Goal: Information Seeking & Learning: Learn about a topic

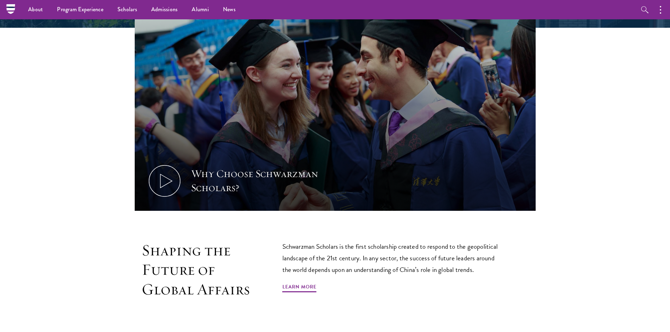
scroll to position [251, 0]
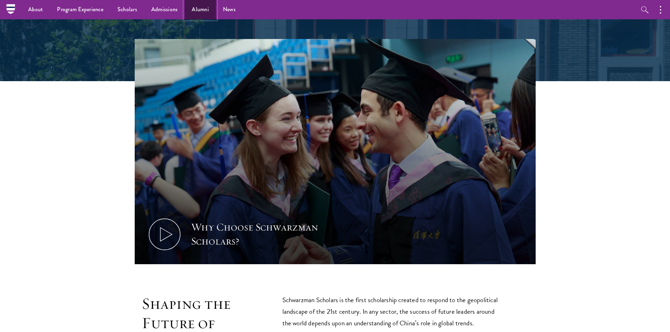
click at [197, 12] on link "Alumni" at bounding box center [200, 9] width 31 height 19
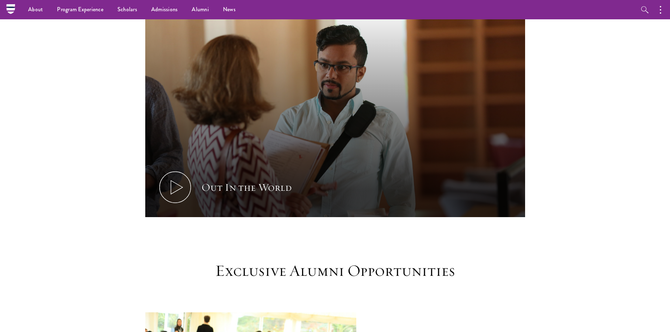
scroll to position [406, 0]
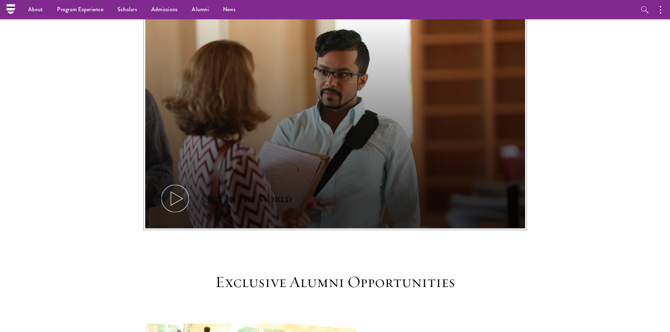
click at [168, 188] on icon at bounding box center [175, 199] width 32 height 32
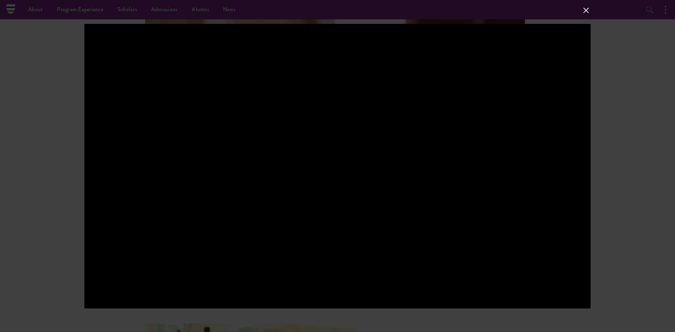
click at [659, 147] on div at bounding box center [337, 166] width 675 height 332
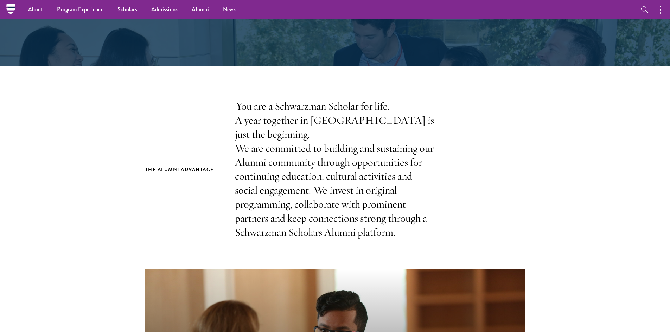
scroll to position [73, 0]
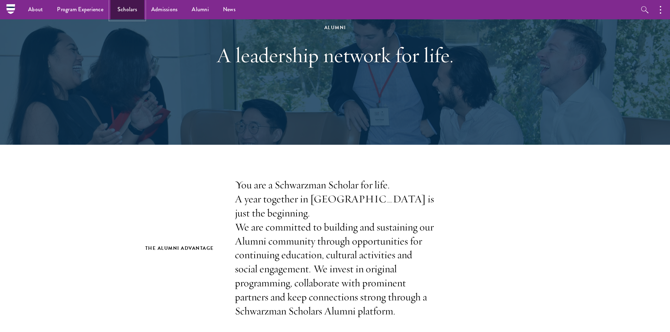
click at [136, 7] on link "Scholars" at bounding box center [127, 9] width 34 height 19
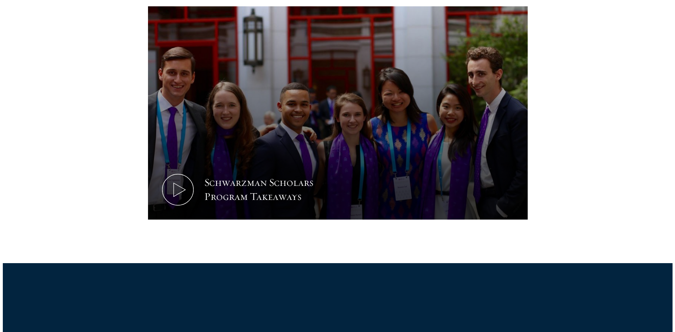
scroll to position [298, 0]
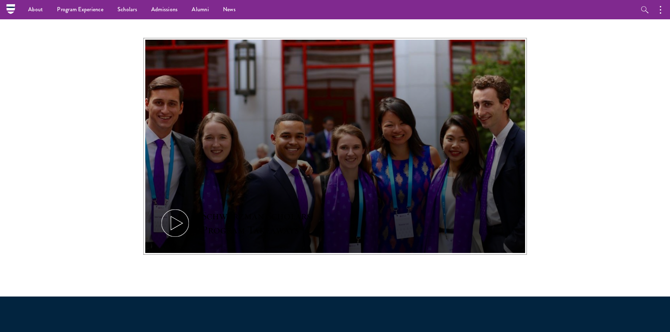
click at [244, 187] on button "Schwarzman Scholars Program Takeaways" at bounding box center [335, 147] width 380 height 214
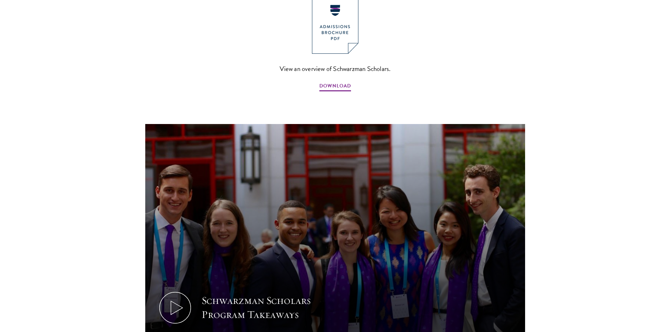
scroll to position [621, 0]
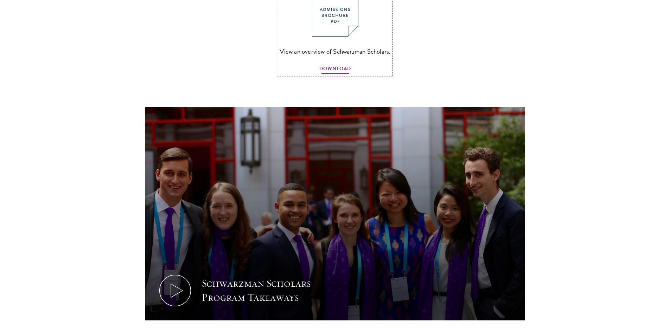
click at [326, 64] on span "DOWNLOAD" at bounding box center [335, 69] width 32 height 11
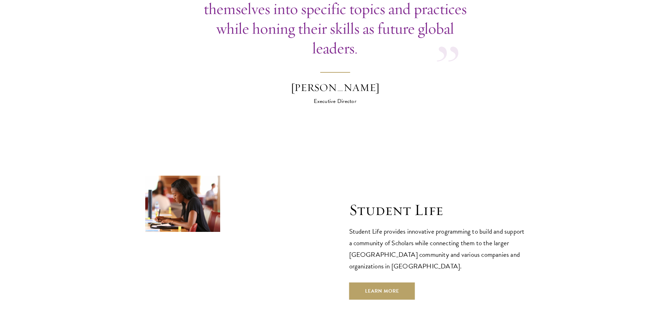
scroll to position [2244, 0]
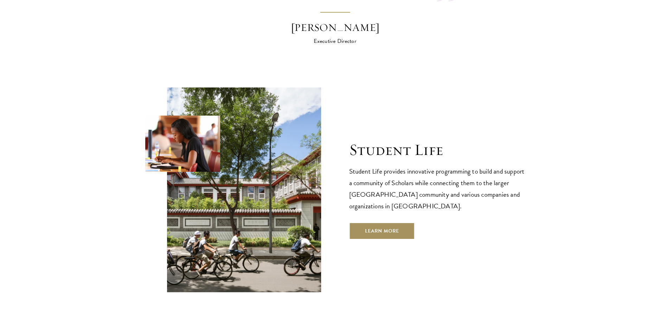
click at [393, 223] on link "Learn More" at bounding box center [382, 231] width 66 height 17
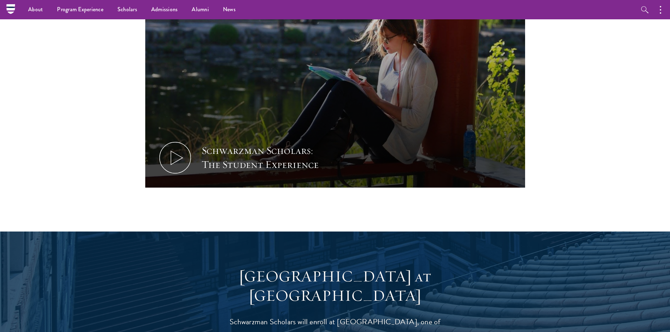
scroll to position [404, 0]
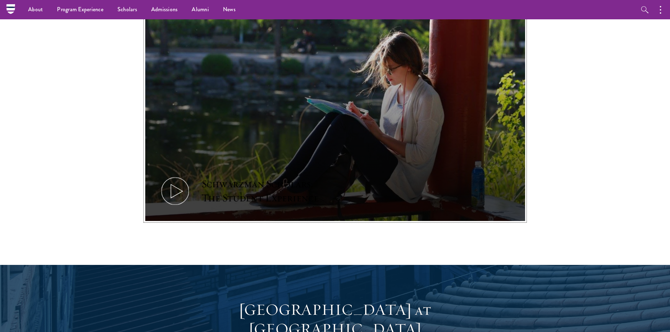
click at [358, 79] on button "Schwarzman Scholars: The Student Experience" at bounding box center [335, 115] width 380 height 214
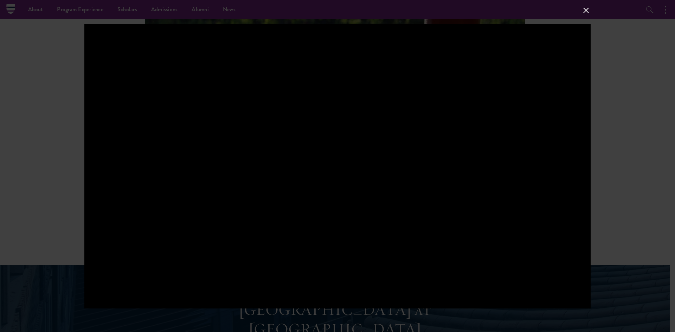
click at [336, 141] on div at bounding box center [337, 166] width 506 height 285
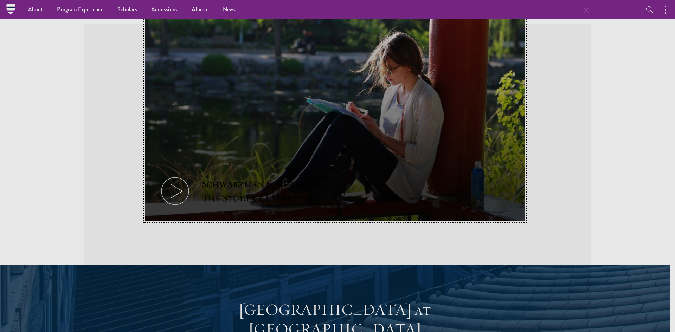
click at [336, 141] on button "Schwarzman Scholars: The Student Experience" at bounding box center [335, 115] width 380 height 214
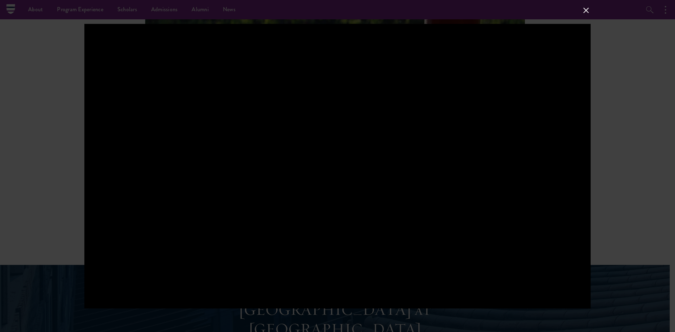
drag, startPoint x: 323, startPoint y: 147, endPoint x: 315, endPoint y: 147, distance: 8.1
click at [323, 147] on div at bounding box center [337, 166] width 506 height 285
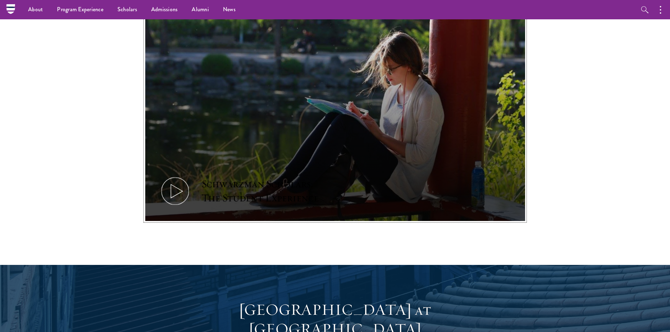
click at [183, 181] on icon at bounding box center [175, 191] width 32 height 32
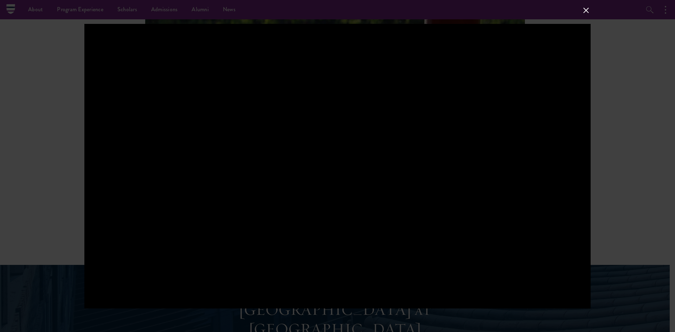
click at [586, 14] on button at bounding box center [586, 10] width 9 height 9
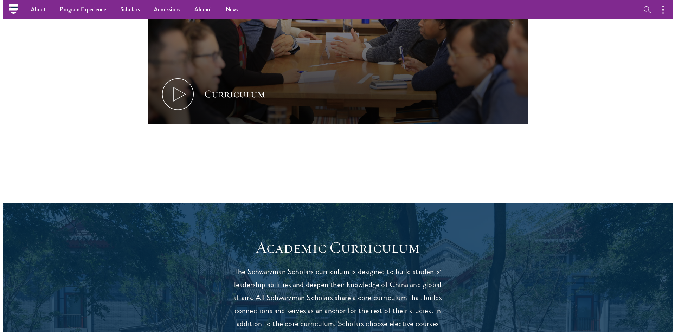
scroll to position [285, 0]
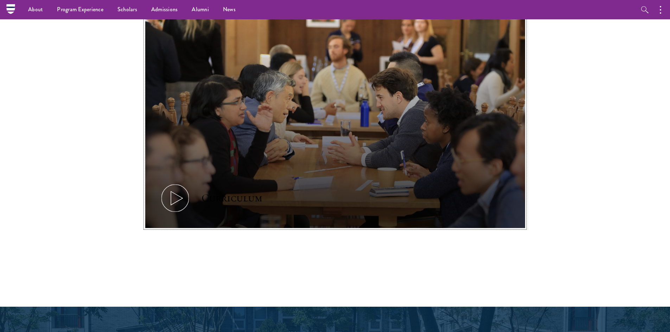
click at [178, 197] on icon at bounding box center [175, 198] width 32 height 32
